Goal: Information Seeking & Learning: Learn about a topic

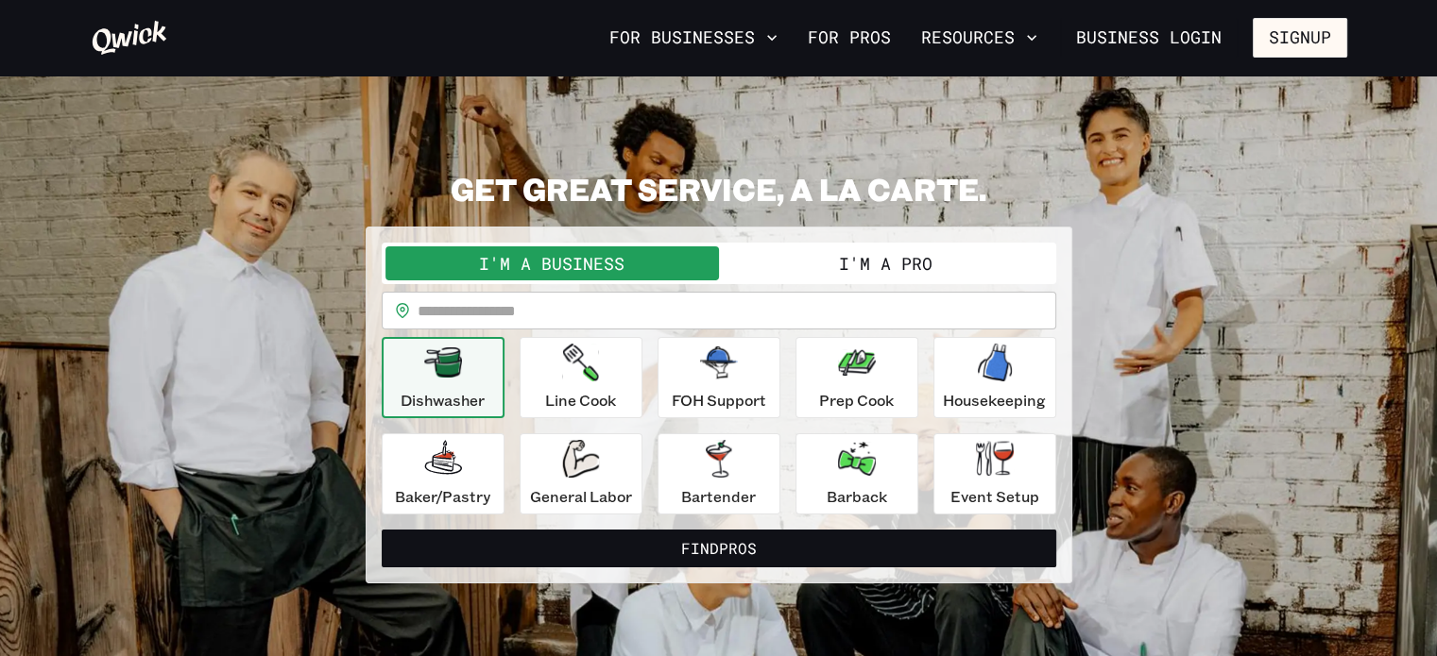
click at [1232, 230] on div "**********" at bounding box center [719, 377] width 1256 height 414
